Goal: Check status: Check status

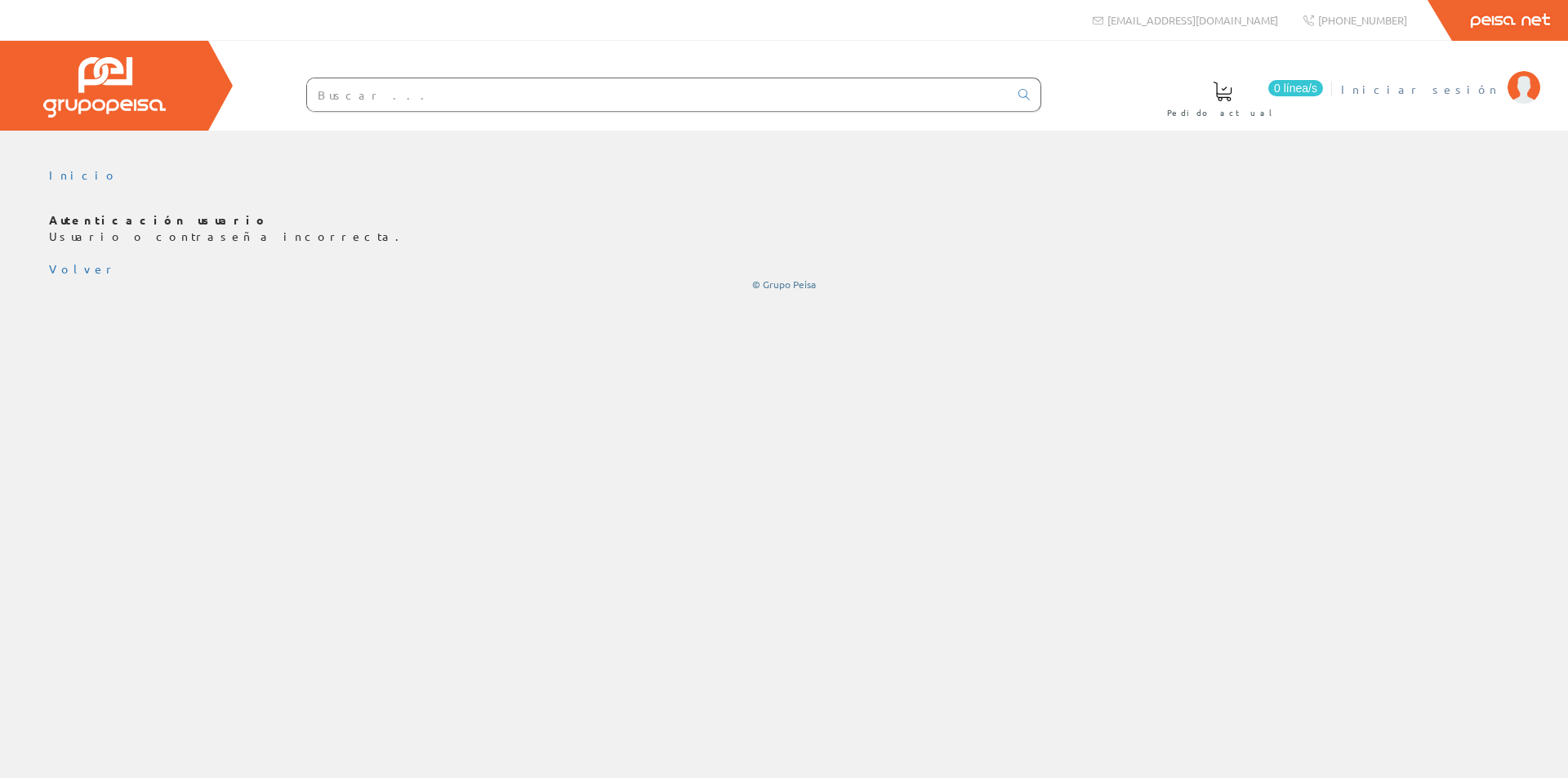
click at [1437, 93] on span "Iniciar sesión" at bounding box center [1420, 88] width 158 height 16
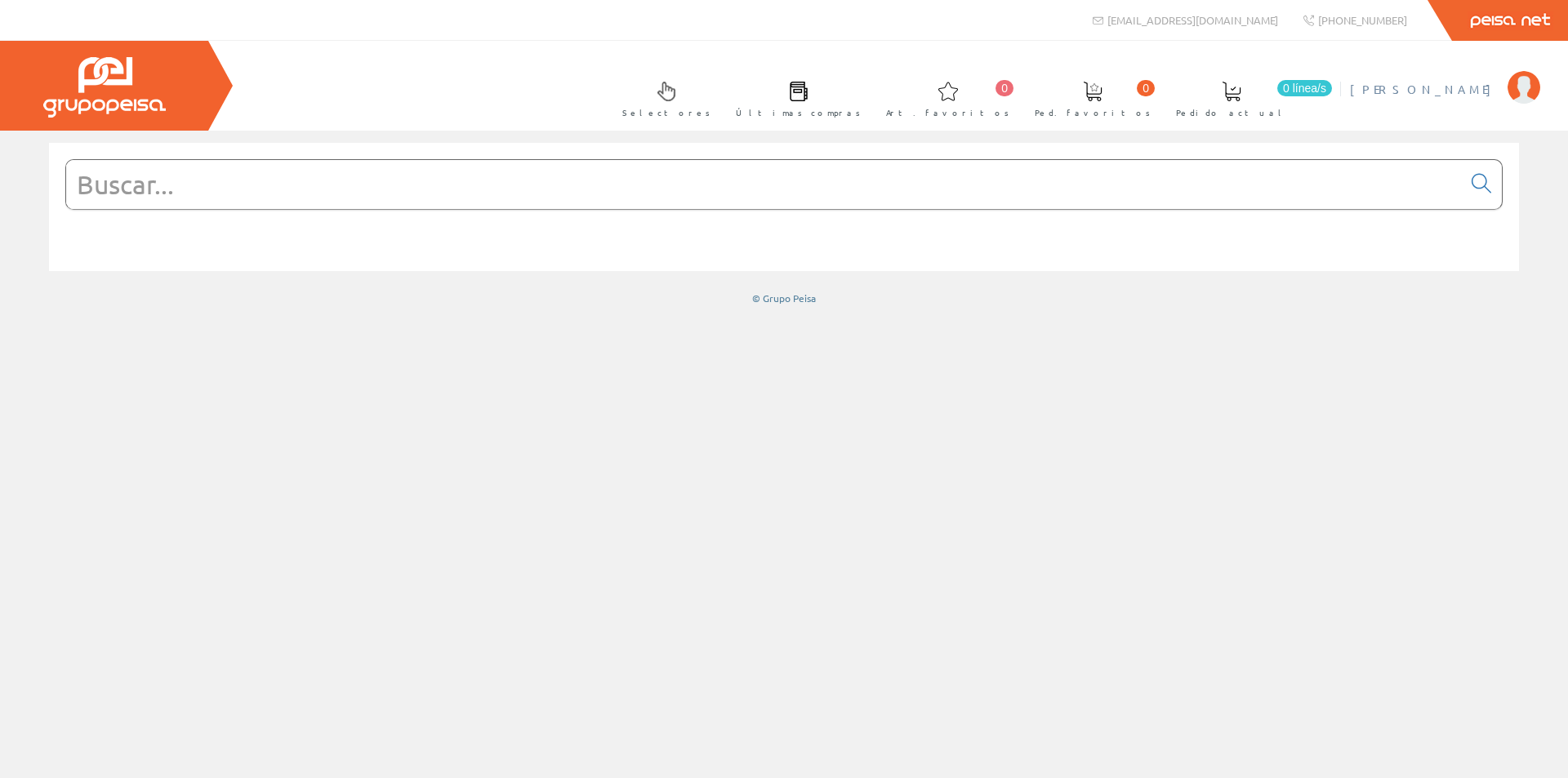
click at [1407, 92] on span "[PERSON_NAME] [PERSON_NAME]" at bounding box center [1424, 88] width 149 height 16
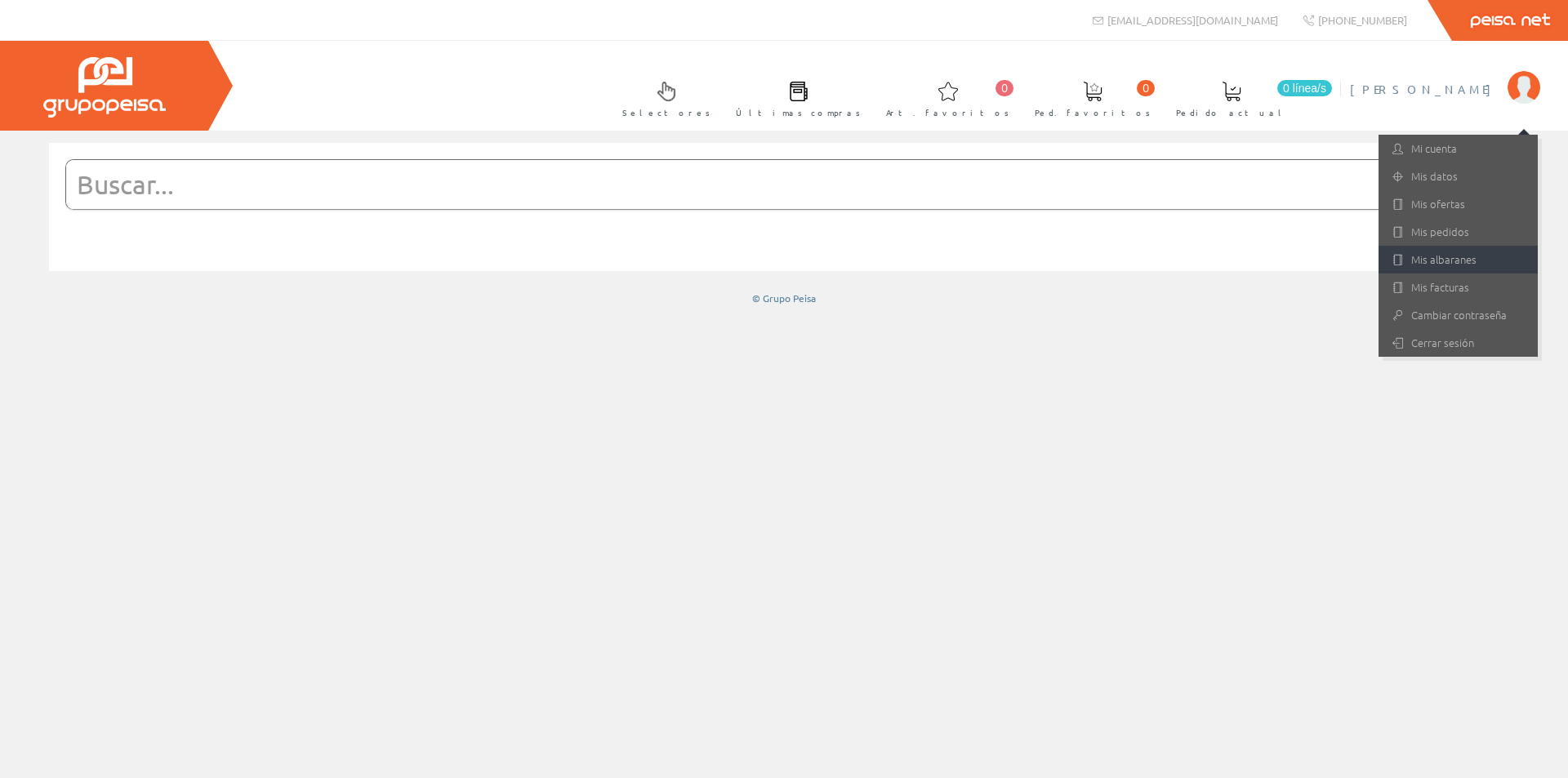
click at [1448, 259] on link "Mis albaranes" at bounding box center [1458, 259] width 159 height 28
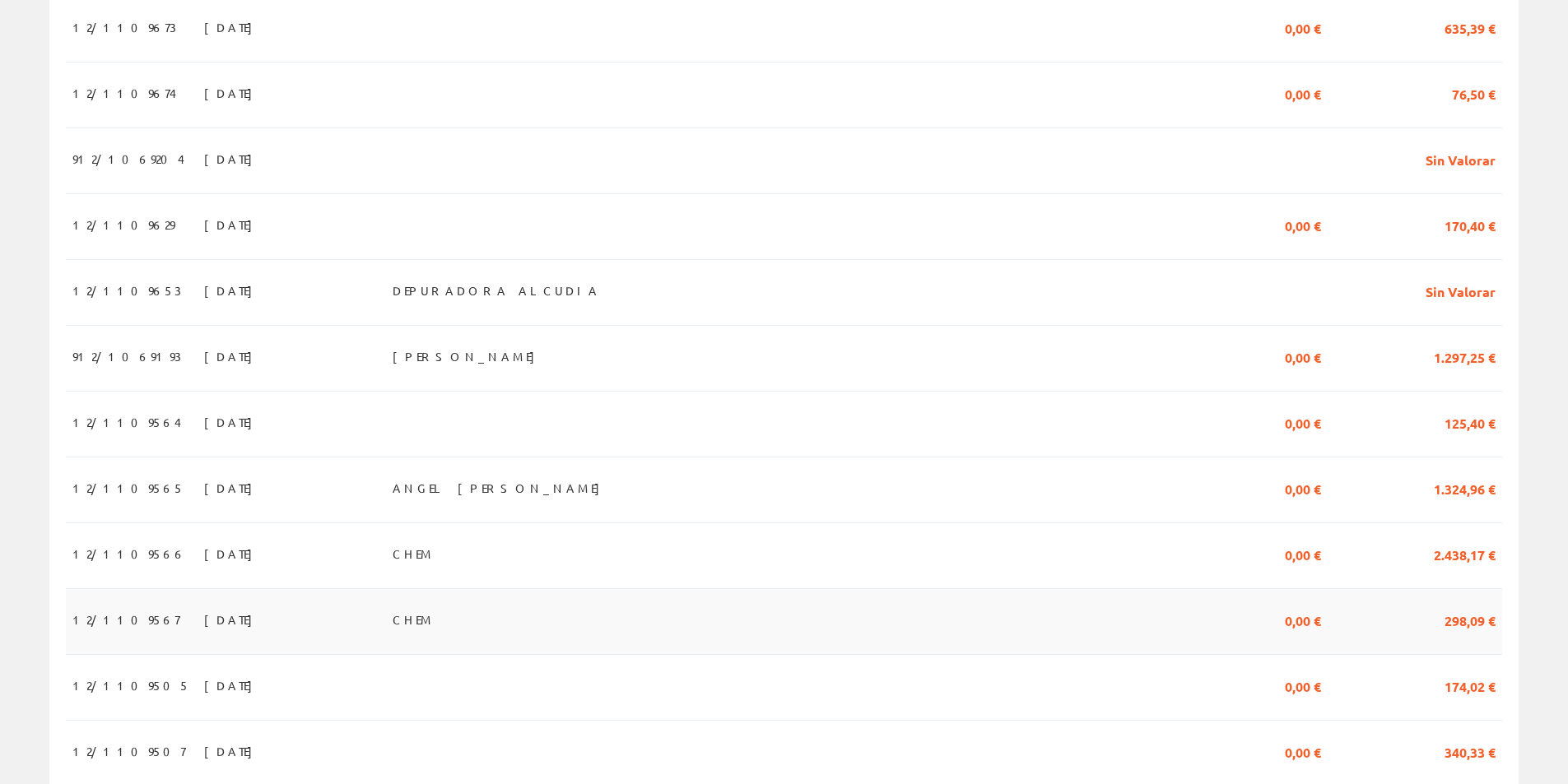
scroll to position [1234, 0]
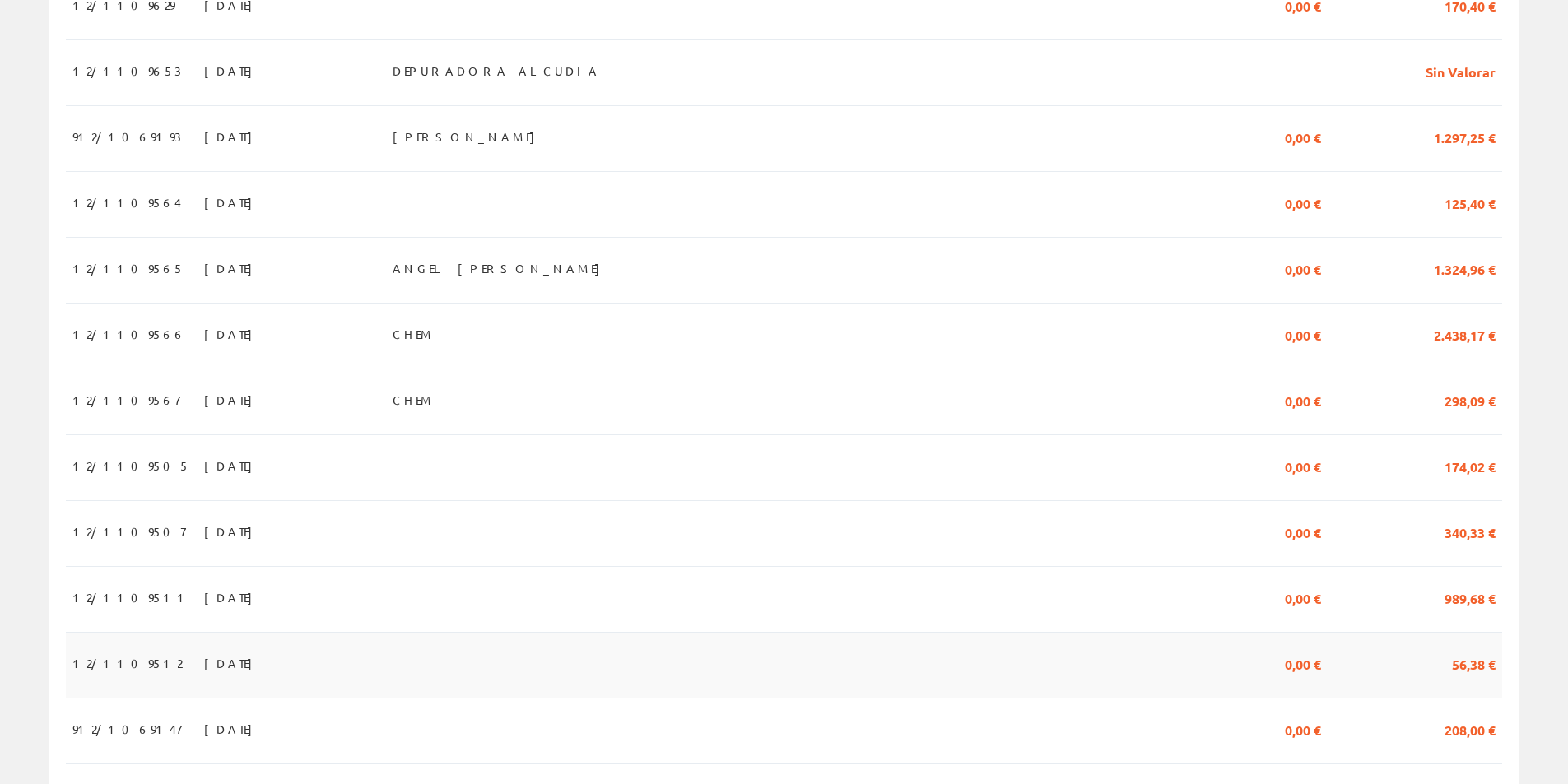
click at [204, 677] on span "01/09/2025" at bounding box center [232, 663] width 56 height 28
